Goal: Browse casually

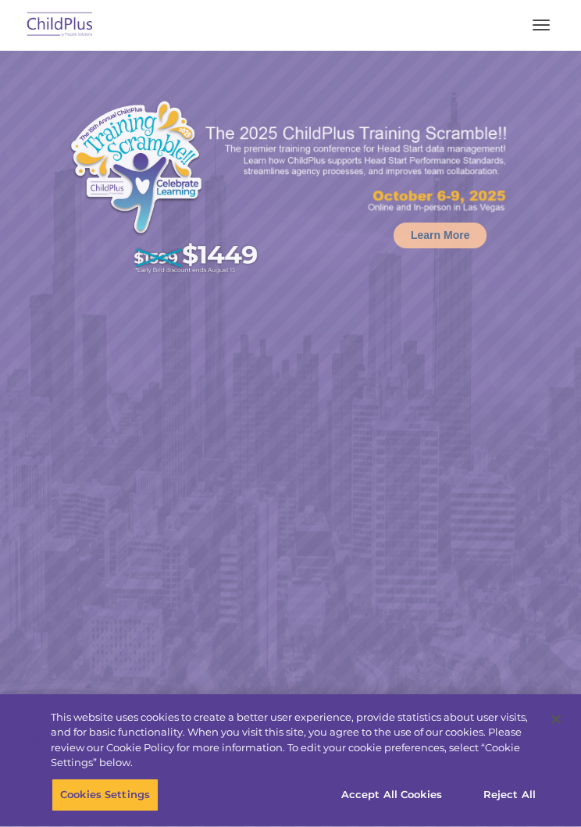
scroll to position [58, 0]
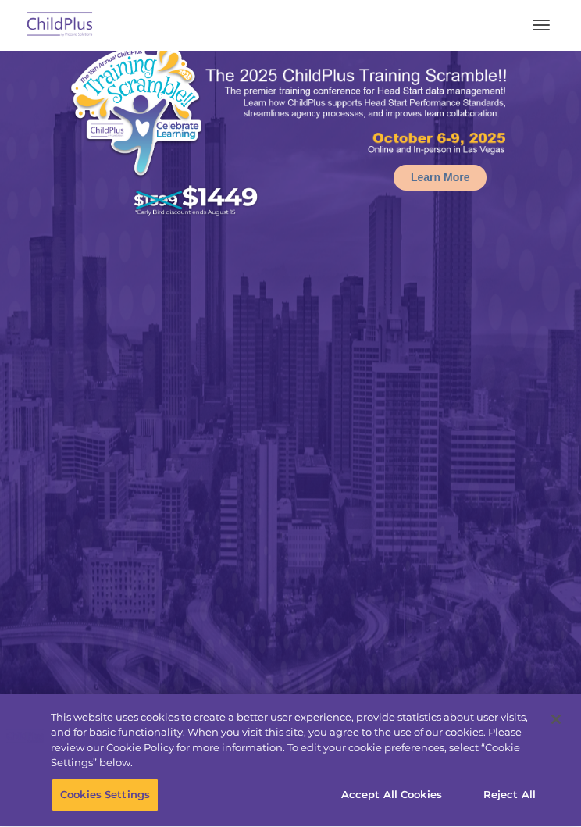
select select "MEDIUM"
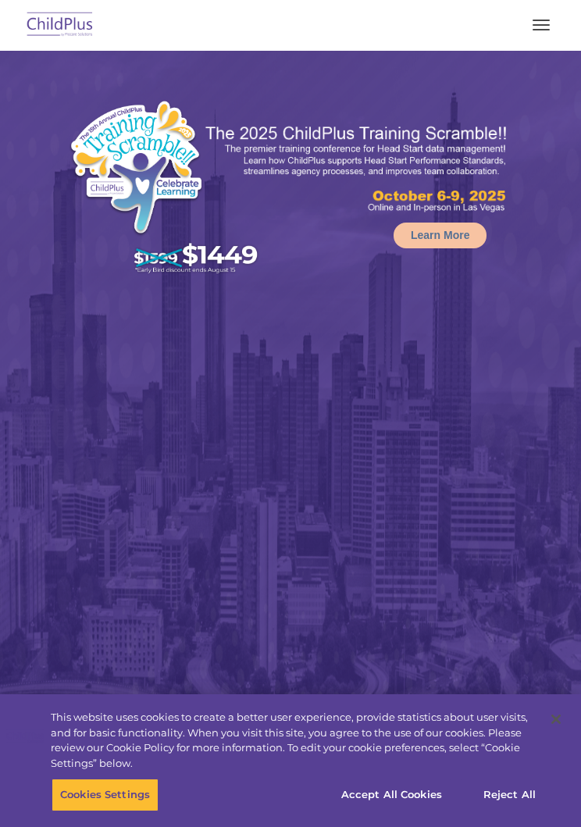
select select "MEDIUM"
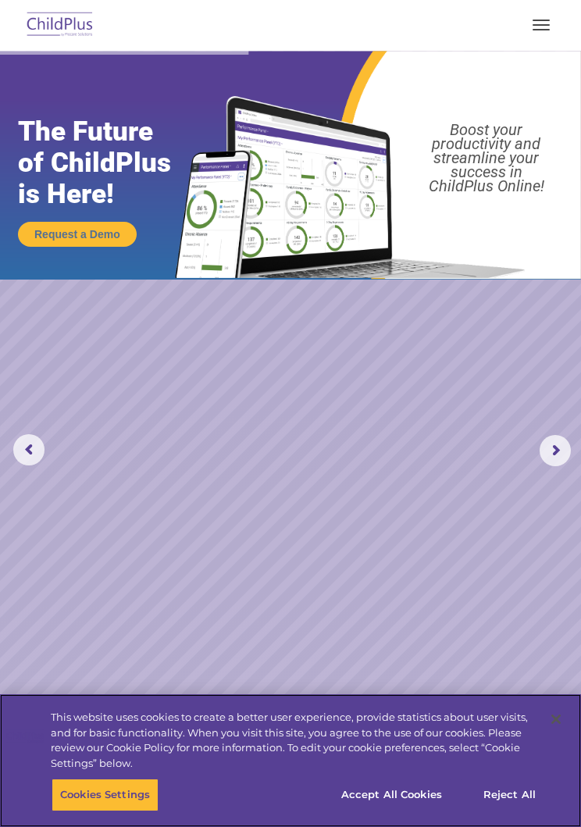
click at [405, 792] on button "Accept All Cookies" at bounding box center [392, 795] width 118 height 33
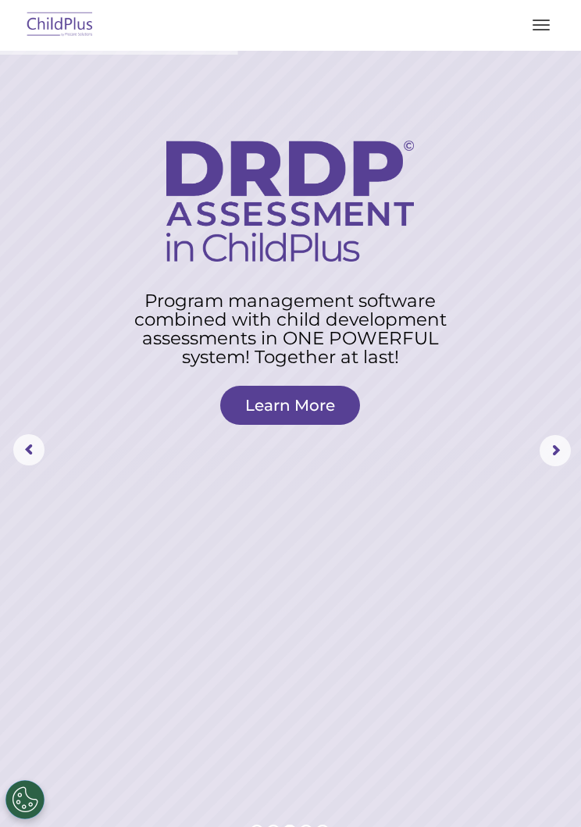
click at [549, 23] on button "button" at bounding box center [541, 24] width 33 height 25
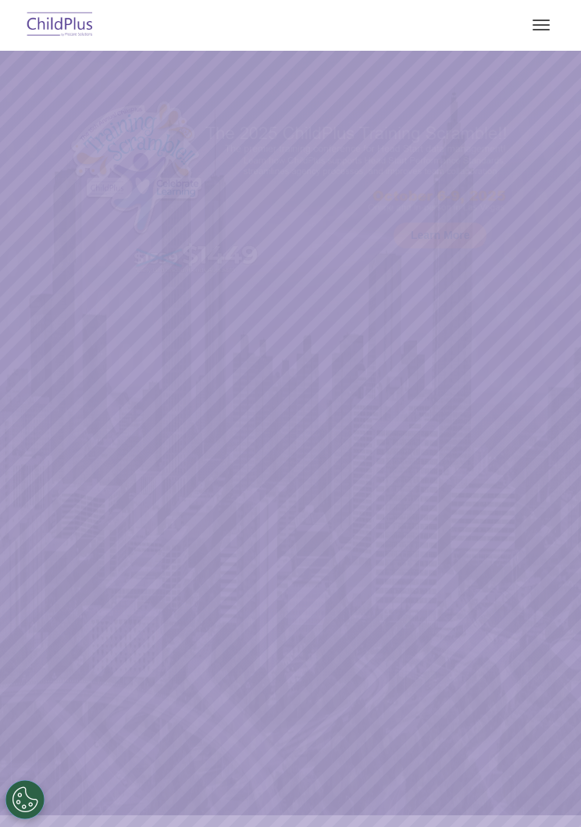
select select "MEDIUM"
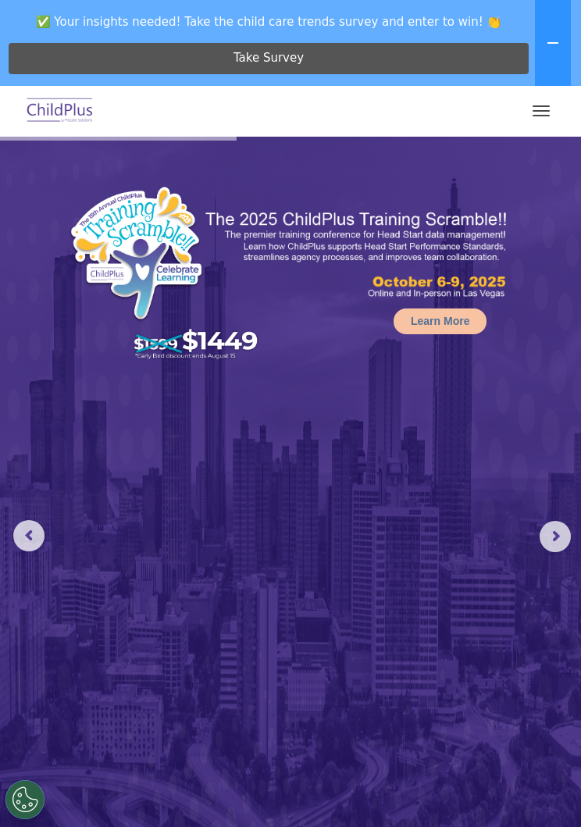
click at [549, 38] on icon at bounding box center [553, 43] width 12 height 12
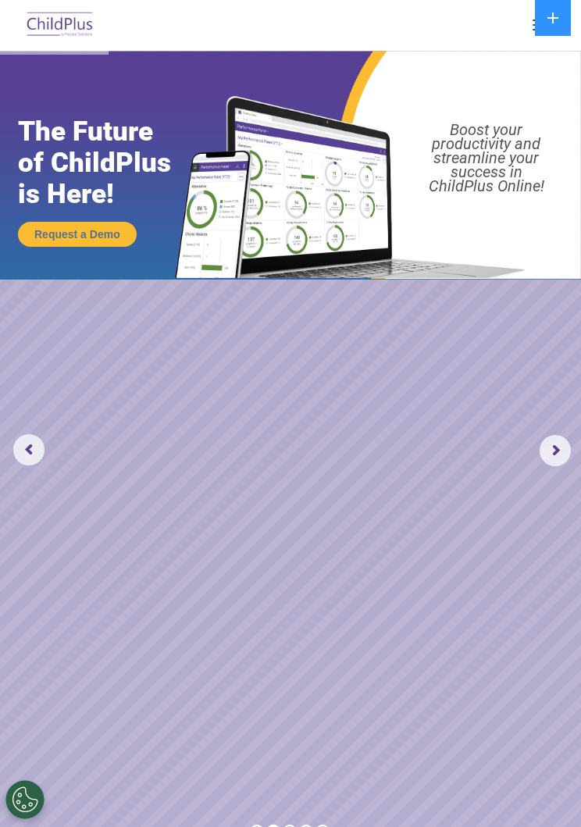
click at [37, 440] on rs-arrow at bounding box center [28, 449] width 31 height 31
